Goal: Task Accomplishment & Management: Use online tool/utility

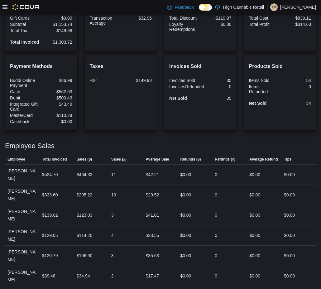
scroll to position [139, 0]
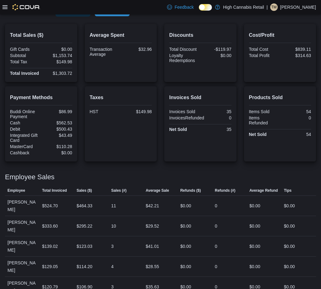
click at [116, 16] on span "Run Report" at bounding box center [111, 10] width 27 height 12
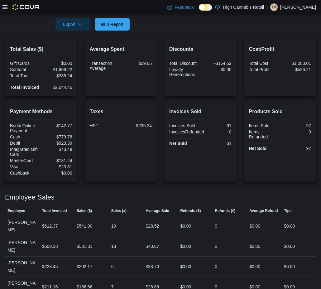
scroll to position [114, 0]
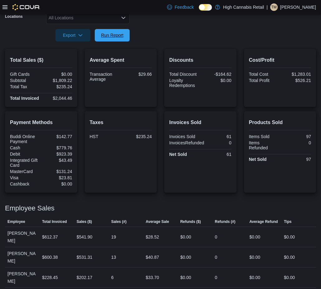
click at [110, 34] on span "Run Report" at bounding box center [112, 35] width 22 height 6
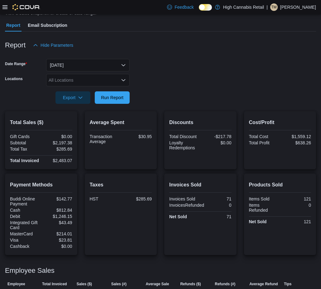
scroll to position [0, 0]
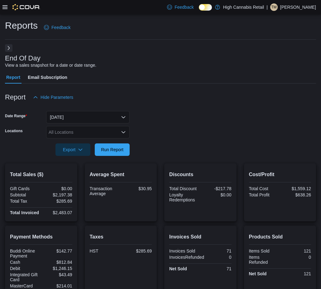
click at [7, 48] on button "Next" at bounding box center [8, 47] width 7 height 7
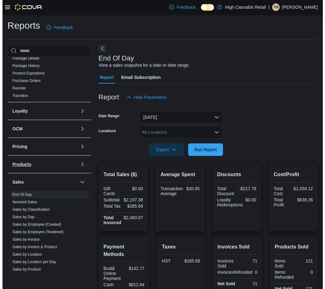
scroll to position [259, 0]
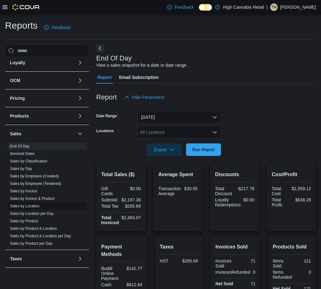
click at [33, 206] on link "Sales by Location" at bounding box center [25, 206] width 30 height 4
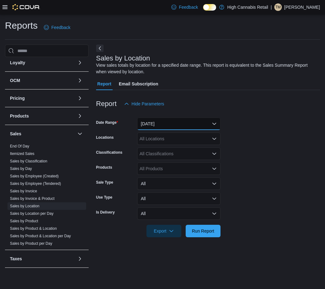
click at [163, 122] on button "[DATE]" at bounding box center [178, 123] width 83 height 12
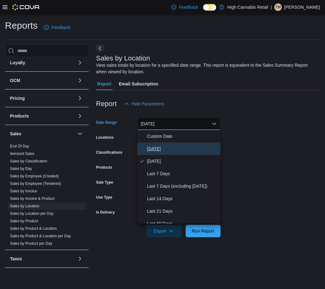
click at [171, 150] on span "[DATE]" at bounding box center [182, 148] width 71 height 7
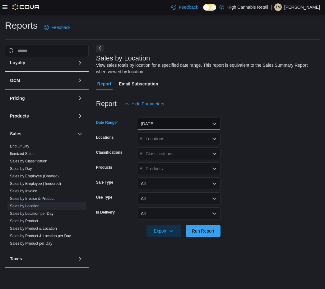
click at [169, 128] on button "[DATE]" at bounding box center [178, 123] width 83 height 12
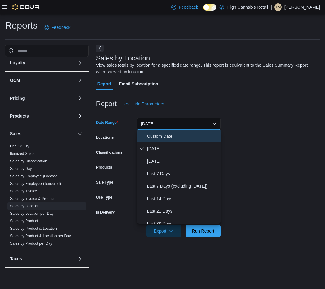
click at [168, 139] on span "Custom Date" at bounding box center [182, 135] width 71 height 7
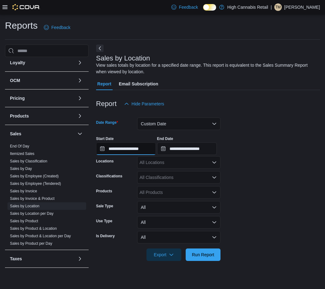
click at [132, 147] on input "**********" at bounding box center [126, 148] width 60 height 12
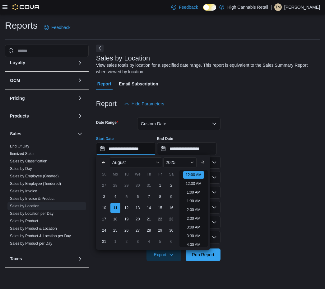
scroll to position [19, 0]
click at [116, 197] on div "4" at bounding box center [115, 196] width 11 height 11
type input "**********"
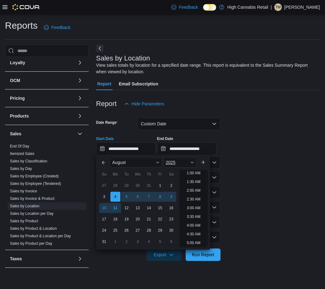
scroll to position [1, 0]
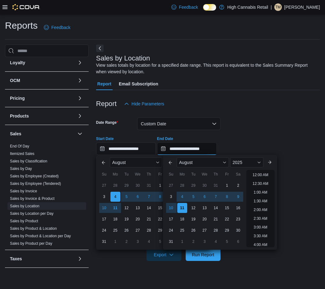
click at [187, 151] on input "**********" at bounding box center [187, 148] width 60 height 12
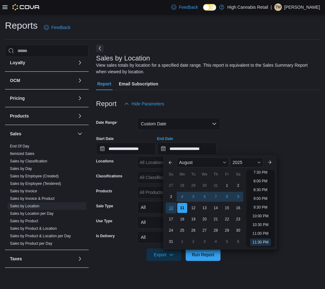
click at [170, 207] on div "10" at bounding box center [171, 207] width 11 height 11
type input "**********"
click at [241, 140] on div "**********" at bounding box center [208, 143] width 224 height 24
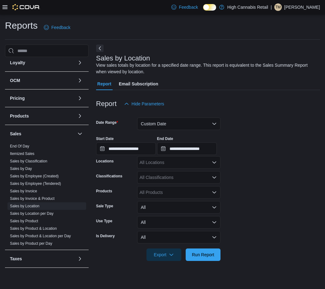
click at [189, 165] on div "All Locations" at bounding box center [178, 162] width 83 height 12
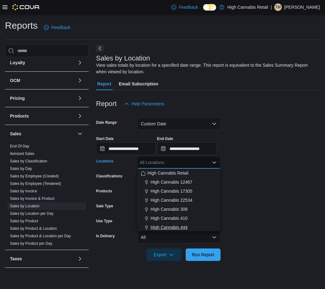
click at [182, 229] on span "High Cannabis 444" at bounding box center [169, 227] width 37 height 6
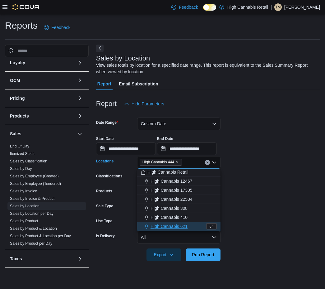
click at [276, 218] on form "**********" at bounding box center [208, 185] width 224 height 151
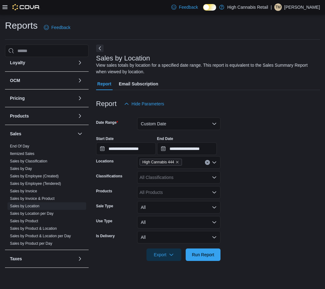
click at [185, 178] on div "All Classifications" at bounding box center [178, 177] width 83 height 12
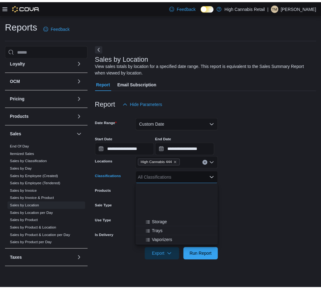
scroll to position [93, 0]
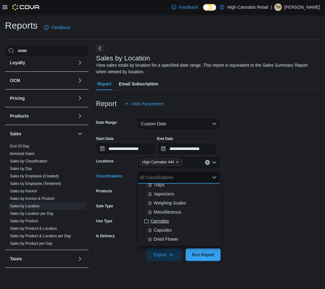
click at [164, 223] on span "Cannabis" at bounding box center [160, 221] width 18 height 6
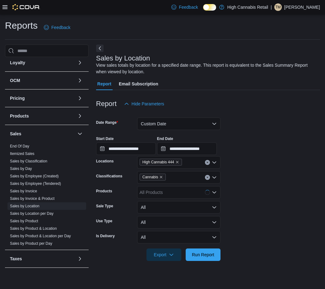
click at [273, 212] on form "**********" at bounding box center [208, 185] width 224 height 151
click at [200, 253] on span "Run Report" at bounding box center [203, 254] width 22 height 6
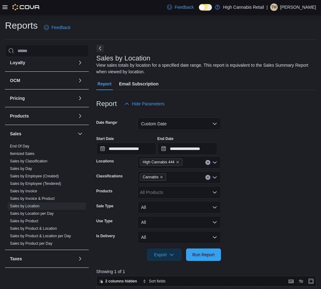
click at [244, 110] on div "Report Hide Parameters" at bounding box center [206, 103] width 220 height 12
click at [100, 48] on button "Next" at bounding box center [99, 47] width 7 height 7
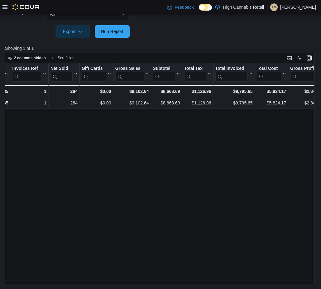
scroll to position [0, 97]
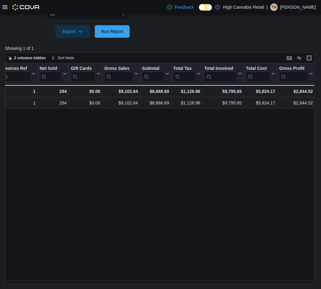
click at [262, 166] on div "Location Click to view column header actions Invoices Sold Click to view column…" at bounding box center [161, 173] width 312 height 220
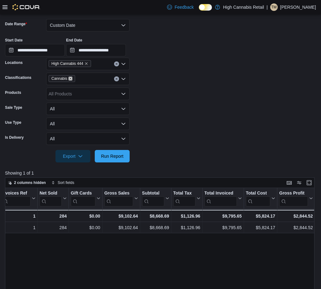
click at [70, 78] on icon "Remove Cannabis from selection in this group" at bounding box center [71, 79] width 4 height 4
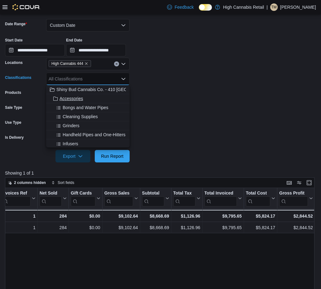
click at [85, 98] on div "Accessories" at bounding box center [88, 98] width 76 height 6
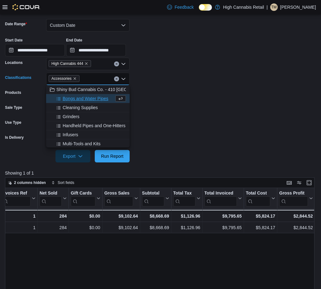
click at [188, 98] on form "**********" at bounding box center [160, 87] width 311 height 151
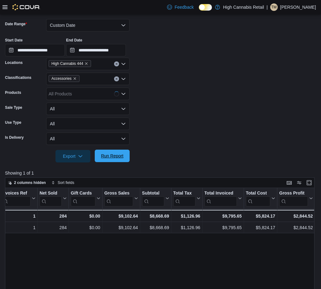
click at [114, 156] on span "Run Report" at bounding box center [112, 156] width 22 height 6
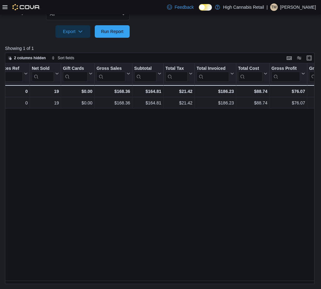
scroll to position [0, 115]
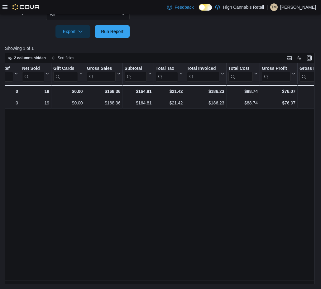
click at [166, 179] on div "Location Click to view column header actions Invoices Sold Click to view column…" at bounding box center [161, 173] width 312 height 220
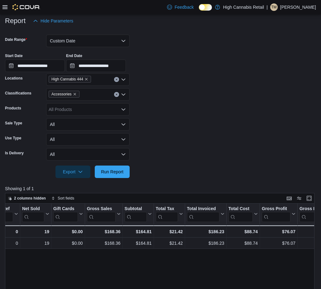
scroll to position [0, 0]
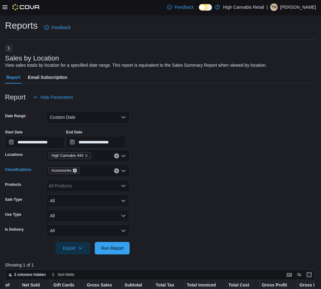
click at [75, 170] on icon "Remove Accessories from selection in this group" at bounding box center [75, 170] width 4 height 4
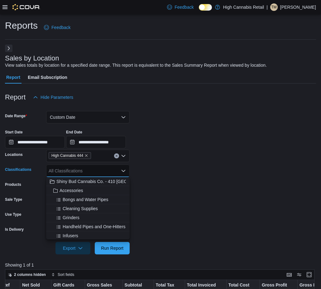
drag, startPoint x: 151, startPoint y: 165, endPoint x: 148, endPoint y: 172, distance: 7.9
click at [151, 165] on form "**********" at bounding box center [160, 178] width 311 height 151
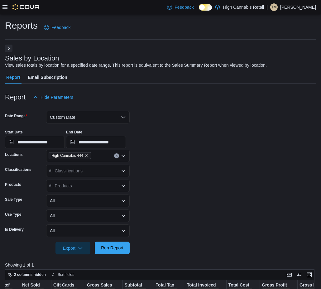
click at [122, 246] on span "Run Report" at bounding box center [112, 247] width 22 height 6
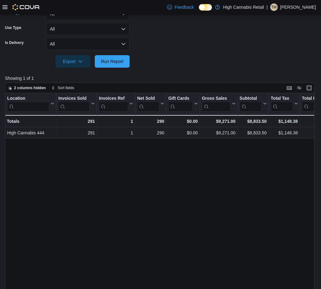
scroll to position [187, 0]
click at [219, 260] on div "Location Click to view column header actions Invoices Sold Click to view column…" at bounding box center [161, 203] width 312 height 220
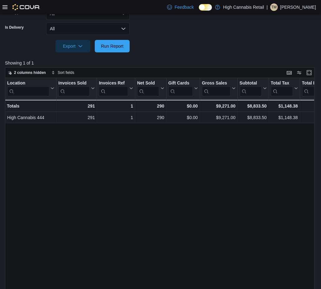
scroll to position [216, 0]
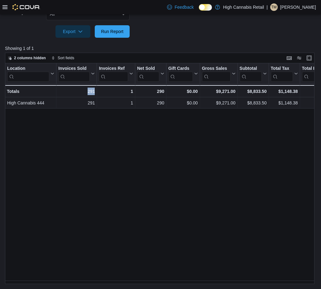
drag, startPoint x: 81, startPoint y: 284, endPoint x: 88, endPoint y: 284, distance: 6.5
click at [113, 284] on div "**********" at bounding box center [160, 43] width 321 height 491
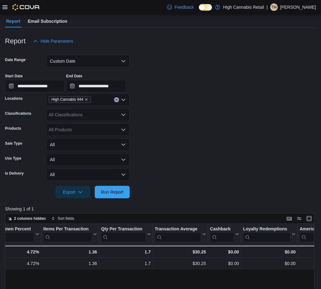
scroll to position [0, 0]
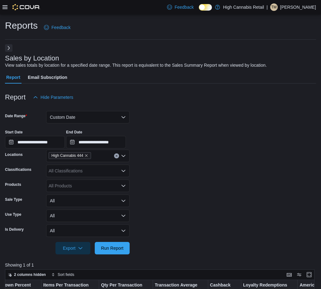
click at [7, 48] on button "Next" at bounding box center [8, 47] width 7 height 7
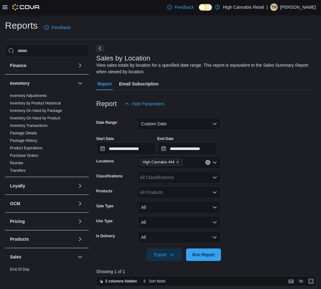
scroll to position [187, 0]
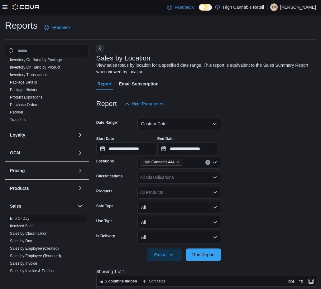
click at [37, 215] on span "End Of Day" at bounding box center [46, 218] width 79 height 7
click at [27, 218] on link "End Of Day" at bounding box center [19, 218] width 19 height 4
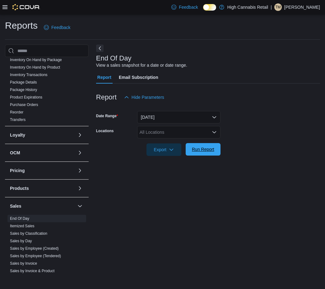
click at [194, 150] on span "Run Report" at bounding box center [203, 149] width 22 height 6
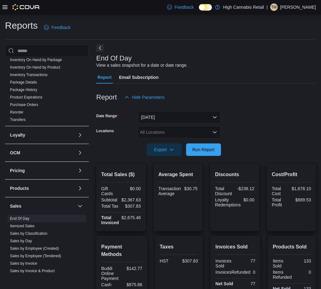
click at [100, 50] on button "Next" at bounding box center [99, 47] width 7 height 7
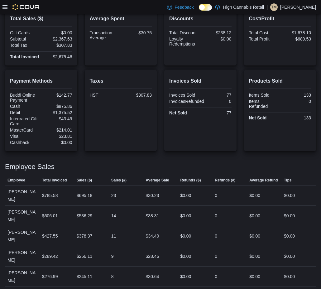
scroll to position [177, 0]
